Goal: Navigation & Orientation: Find specific page/section

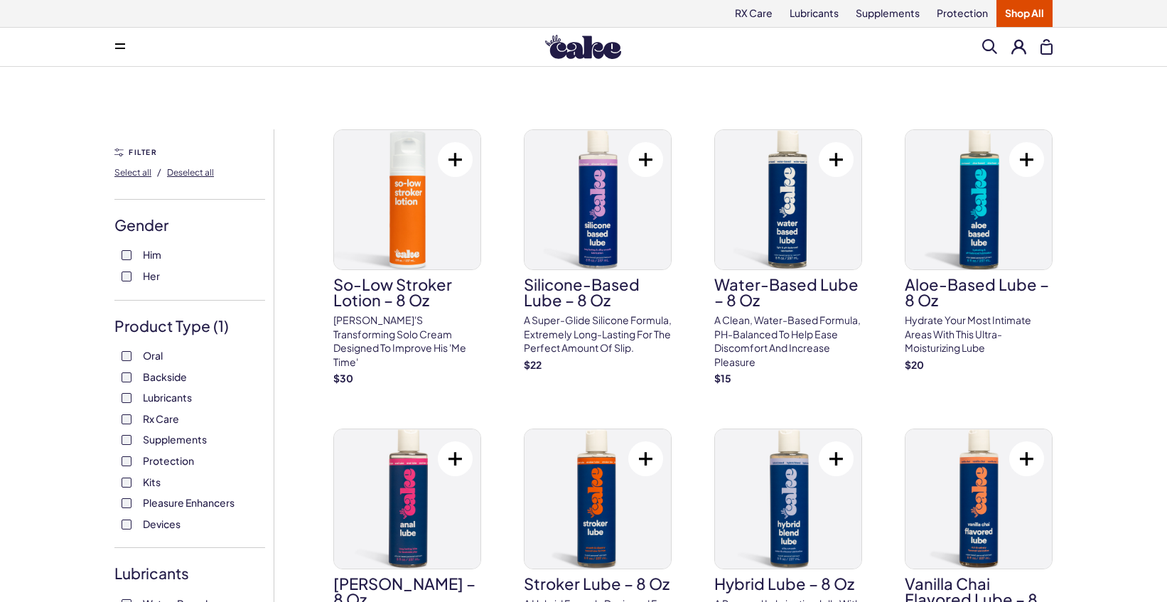
click at [581, 40] on img at bounding box center [583, 47] width 76 height 24
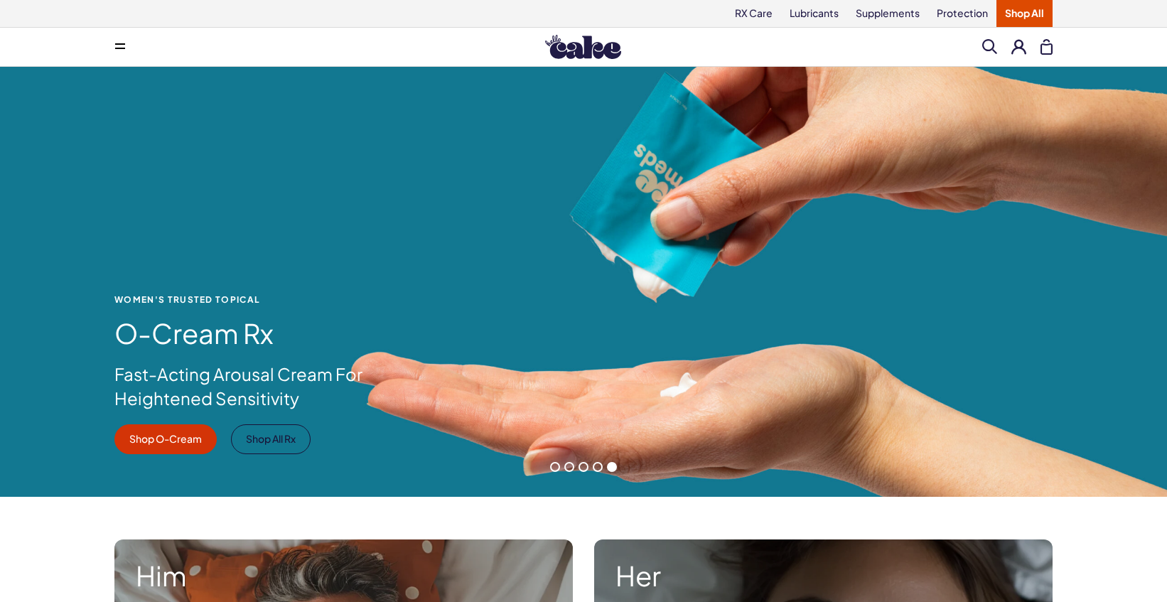
click at [556, 467] on span at bounding box center [555, 467] width 10 height 10
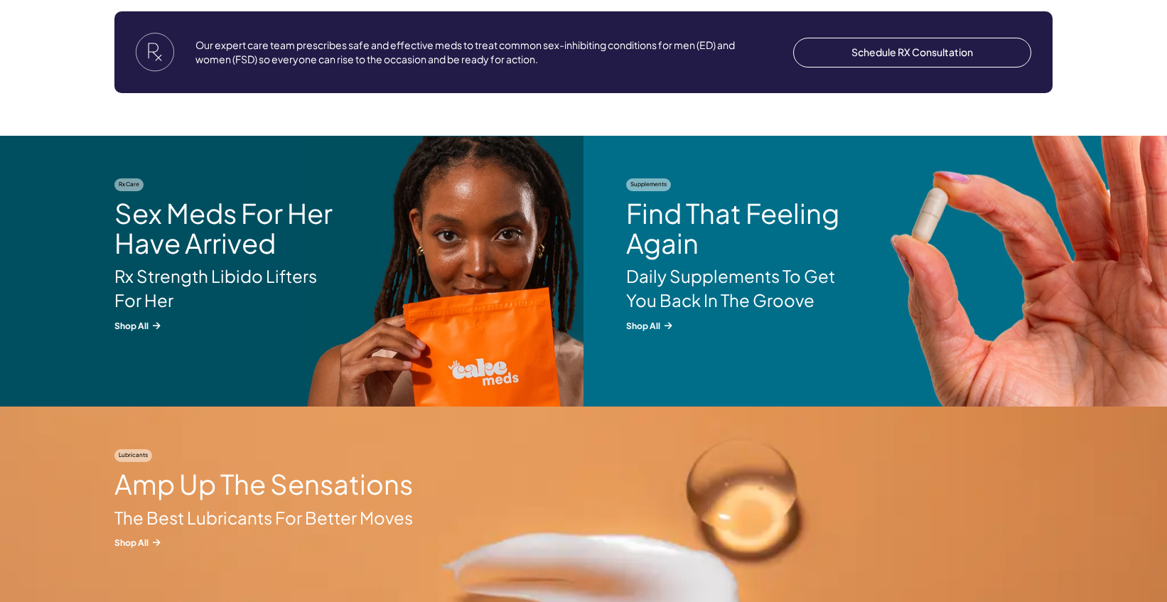
scroll to position [1731, 0]
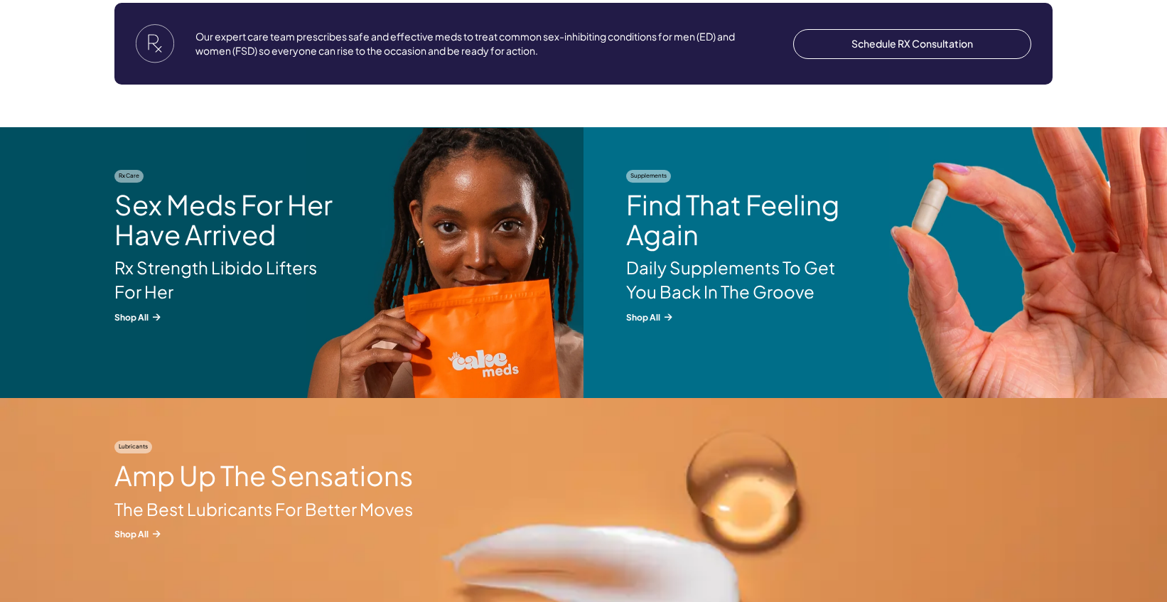
drag, startPoint x: 359, startPoint y: 178, endPoint x: 10, endPoint y: 546, distance: 507.2
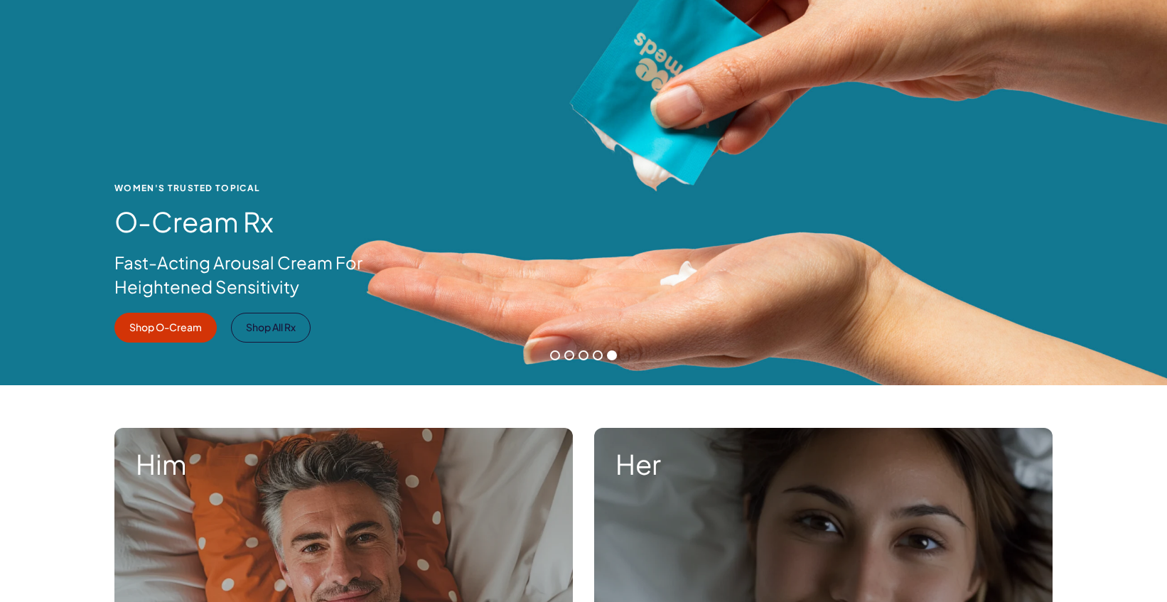
scroll to position [0, 0]
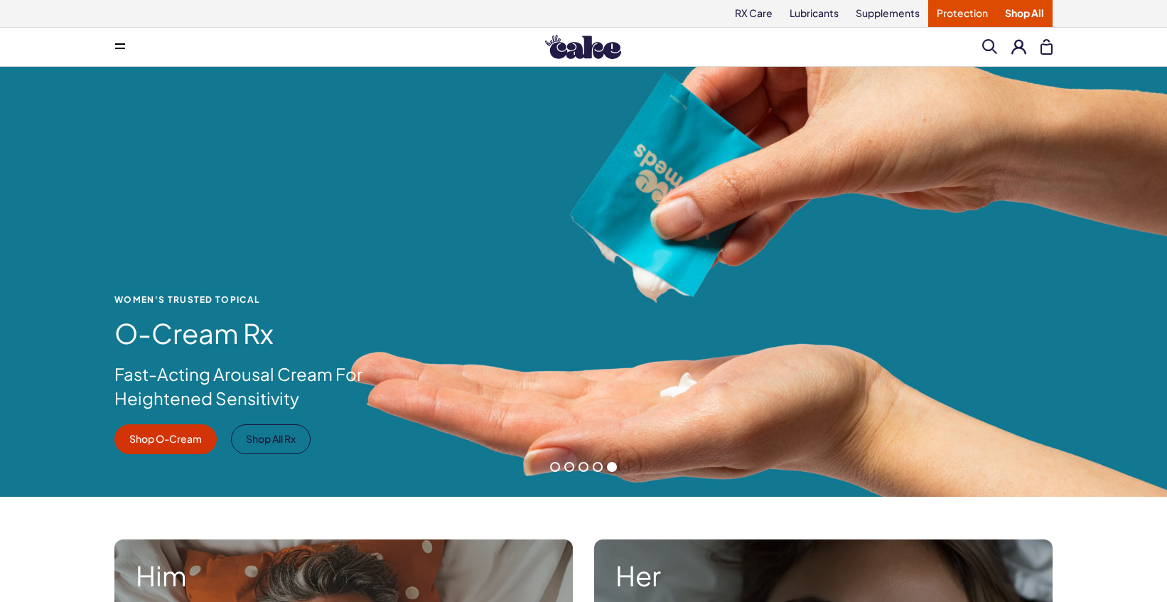
click at [974, 16] on link "Protection" at bounding box center [962, 13] width 68 height 27
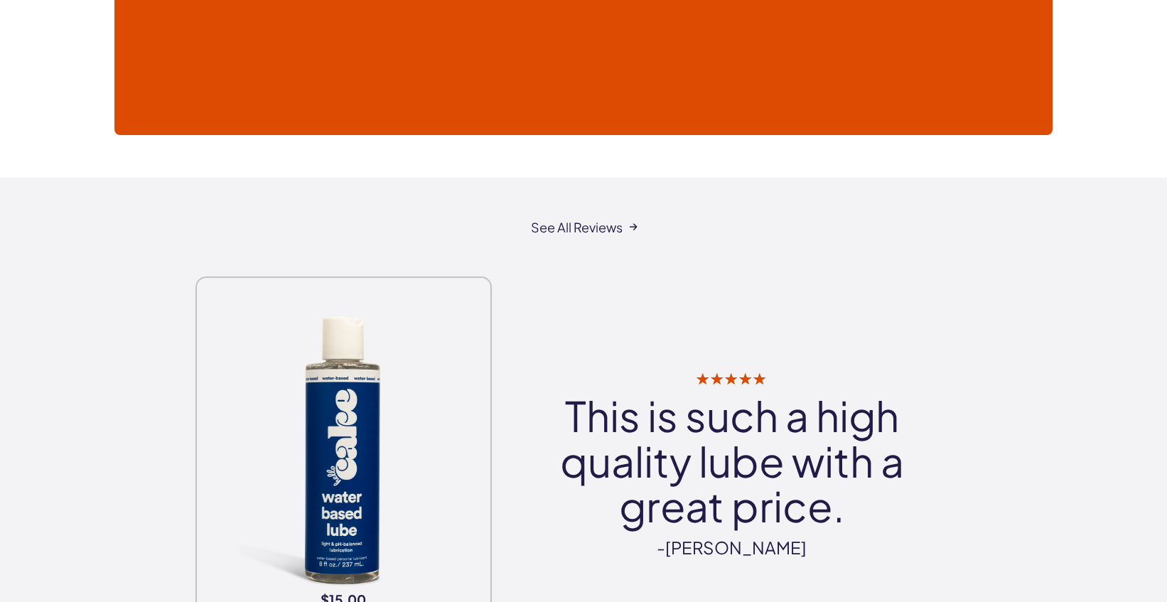
scroll to position [2441, 0]
